Goal: Information Seeking & Learning: Check status

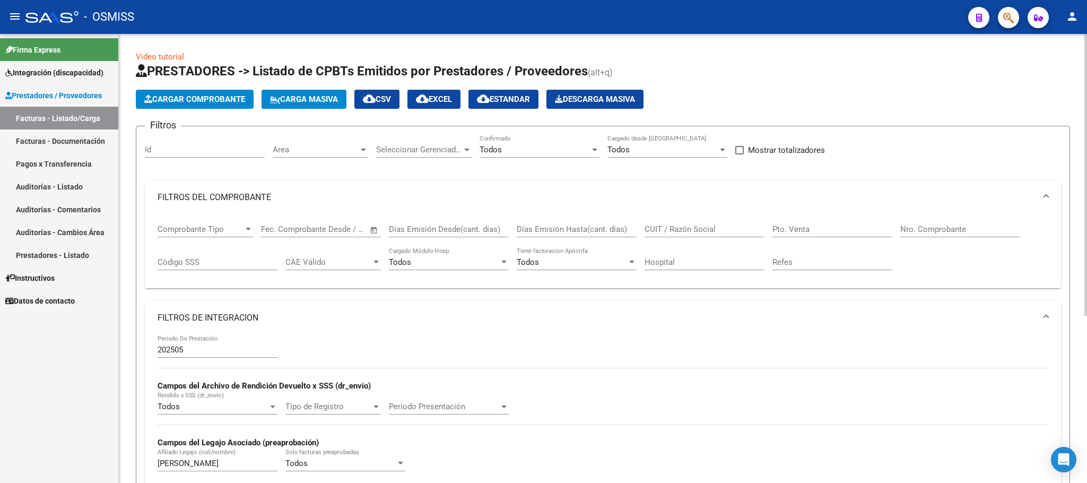
scroll to position [186, 0]
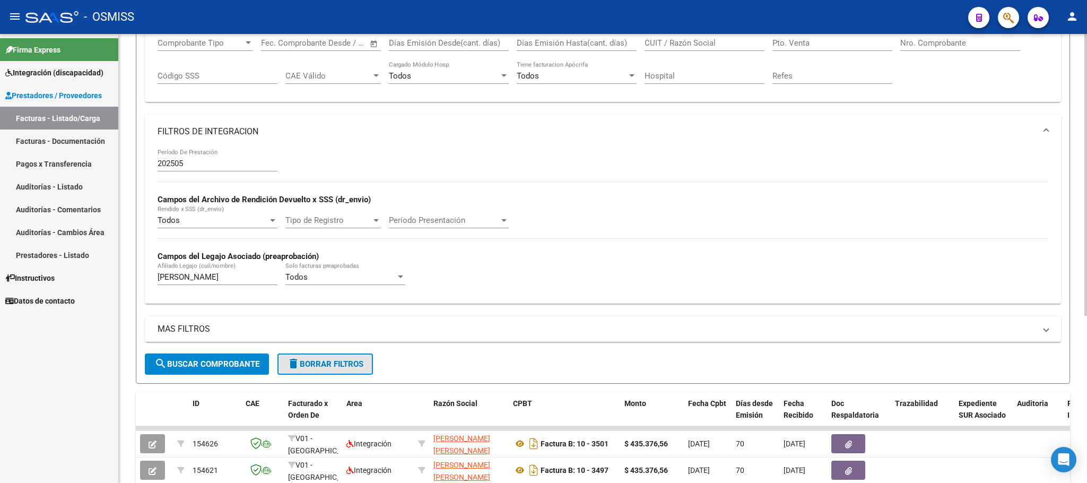
click at [338, 368] on span "delete Borrar Filtros" at bounding box center [325, 364] width 76 height 10
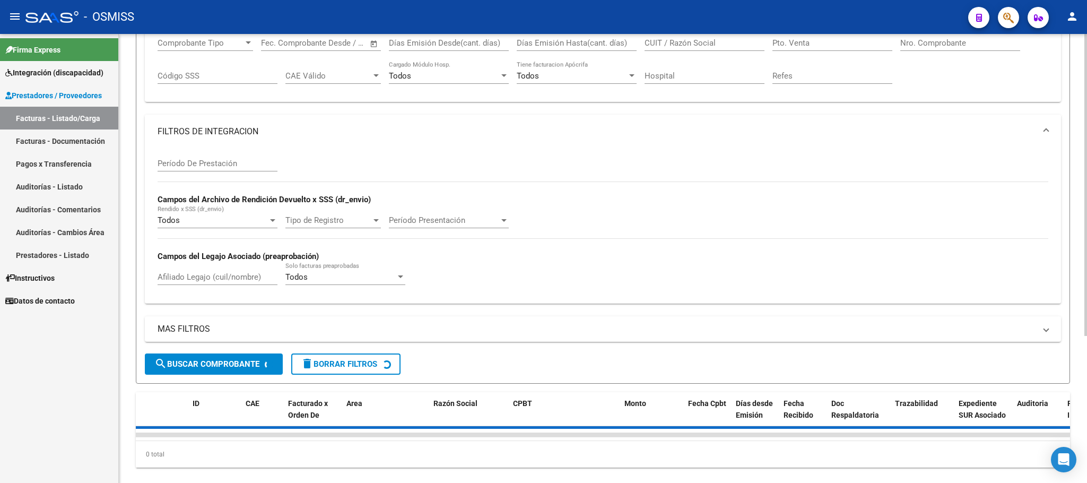
scroll to position [0, 0]
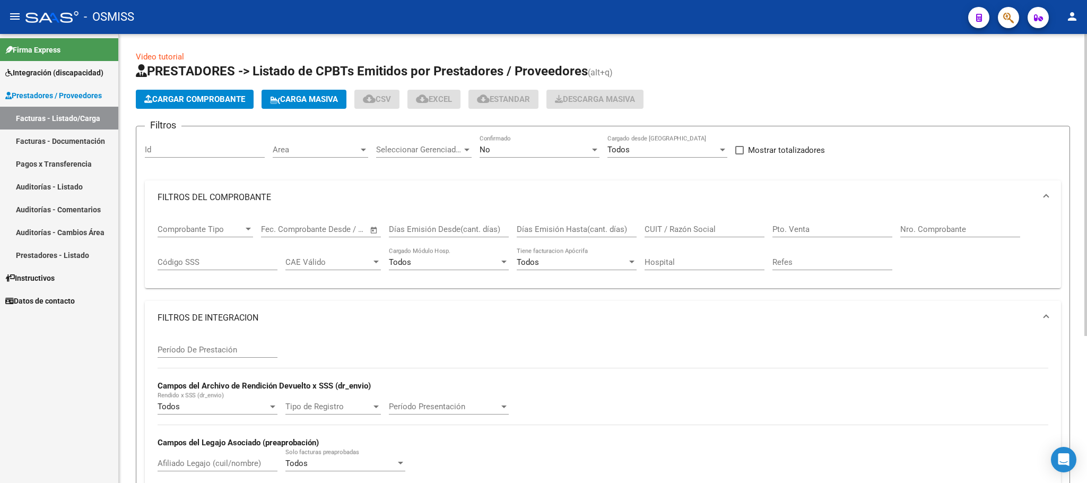
click at [524, 150] on div "No" at bounding box center [535, 150] width 110 height 10
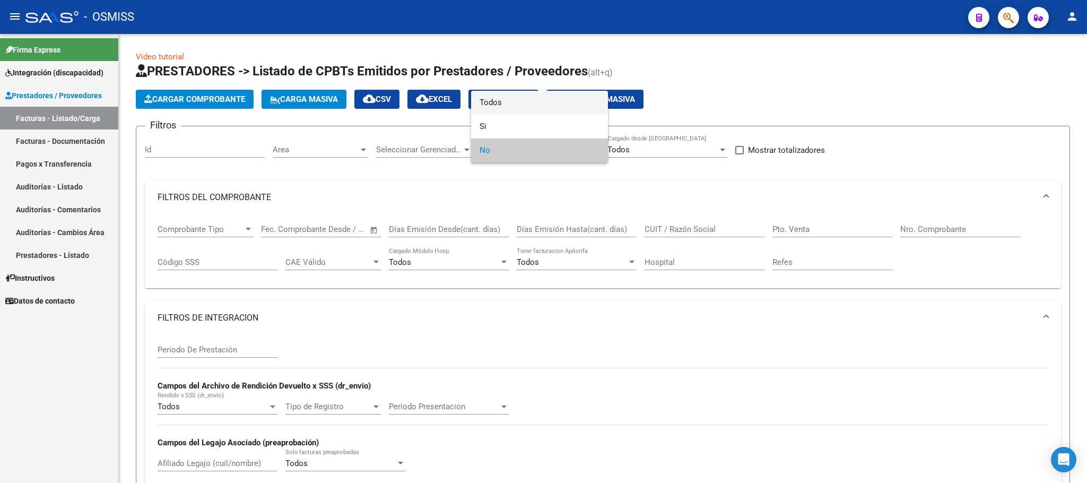
click at [524, 99] on span "Todos" at bounding box center [540, 103] width 120 height 24
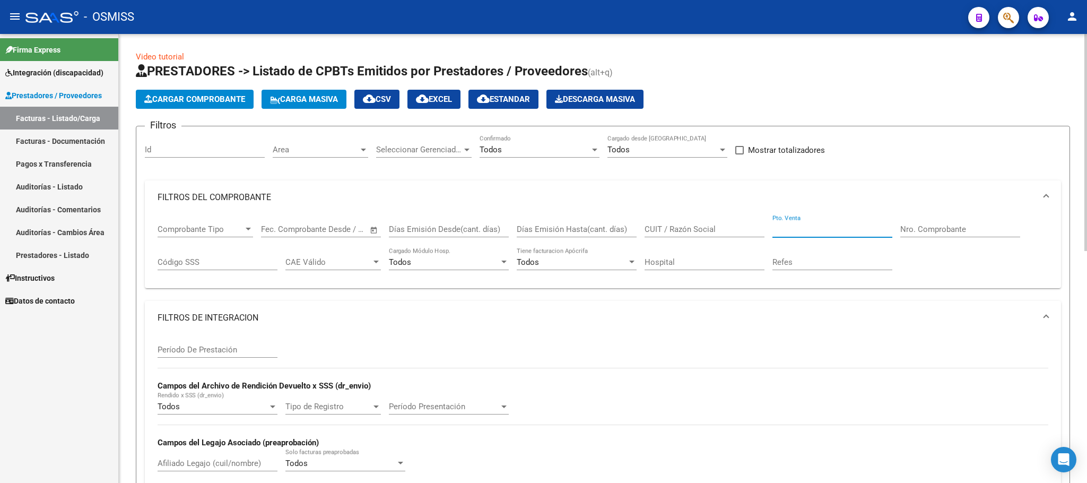
click at [826, 225] on input "Pto. Venta" at bounding box center [833, 229] width 120 height 10
type input "1"
click at [918, 226] on input "Nro. Comprobante" at bounding box center [961, 229] width 120 height 10
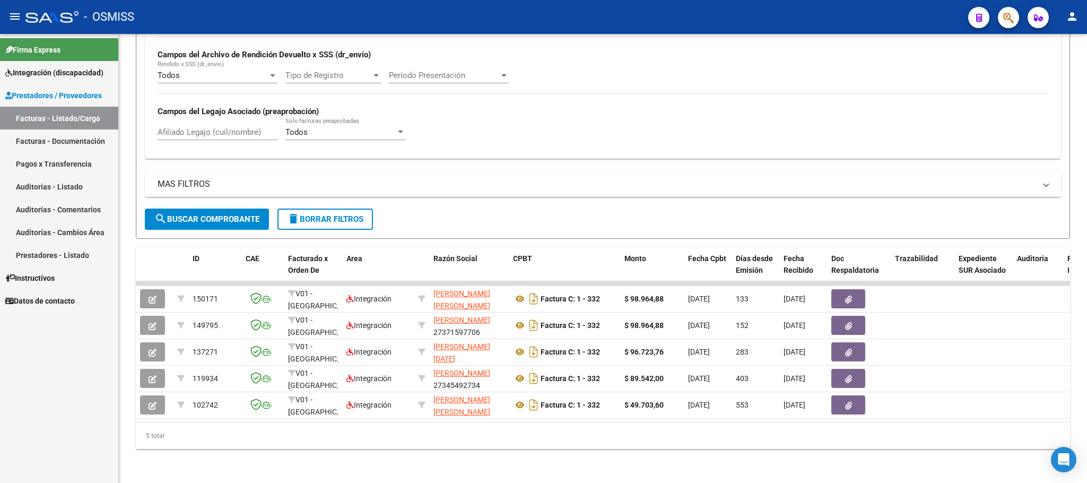
type input "332"
click at [70, 425] on div "Firma Express Integración (discapacidad) Legajos Prestadores / Proveedores Fact…" at bounding box center [59, 258] width 118 height 449
